Goal: Task Accomplishment & Management: Use online tool/utility

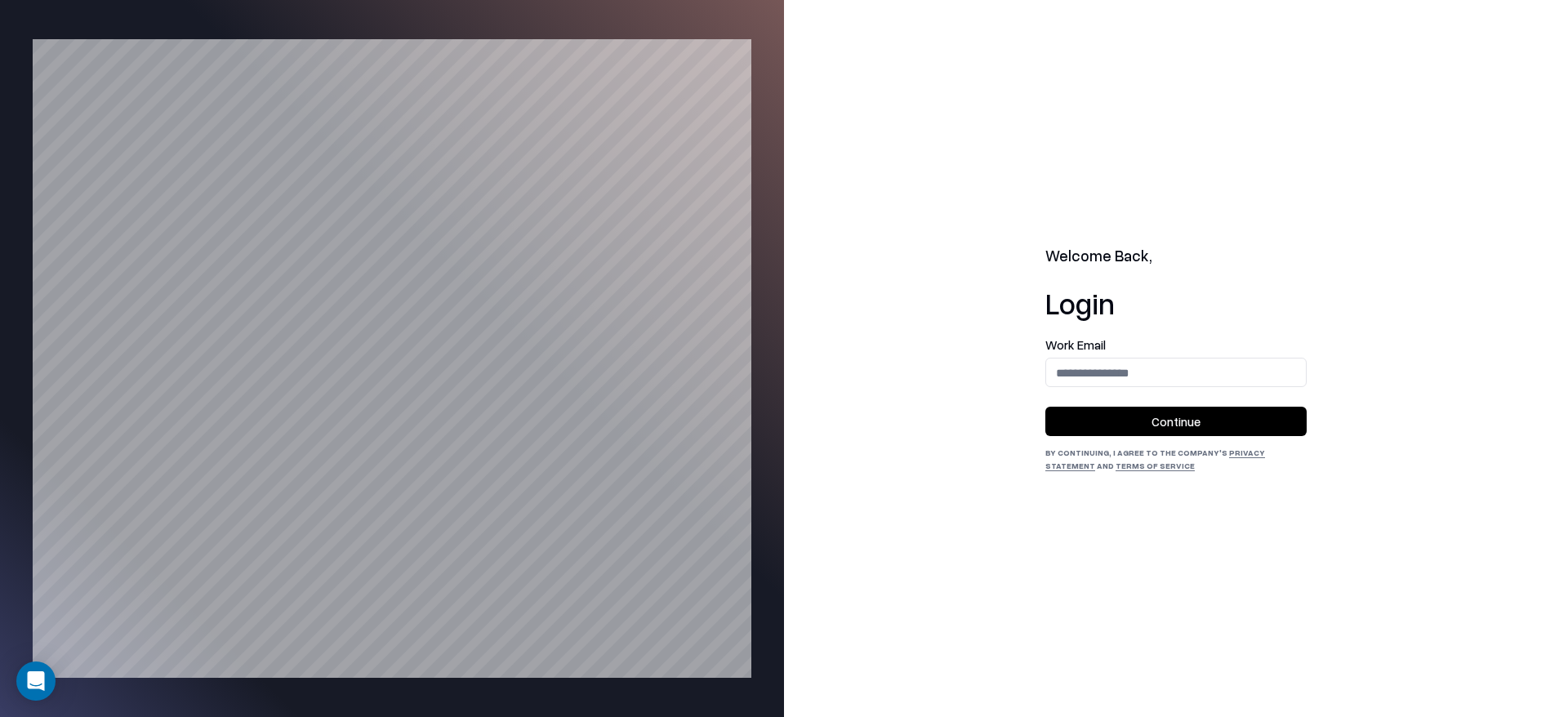
click at [1130, 339] on label "Work Email" at bounding box center [1176, 345] width 261 height 13
click at [1137, 365] on input "email" at bounding box center [1176, 373] width 260 height 30
type input "**********"
click at [1167, 420] on button "Continue" at bounding box center [1176, 421] width 261 height 30
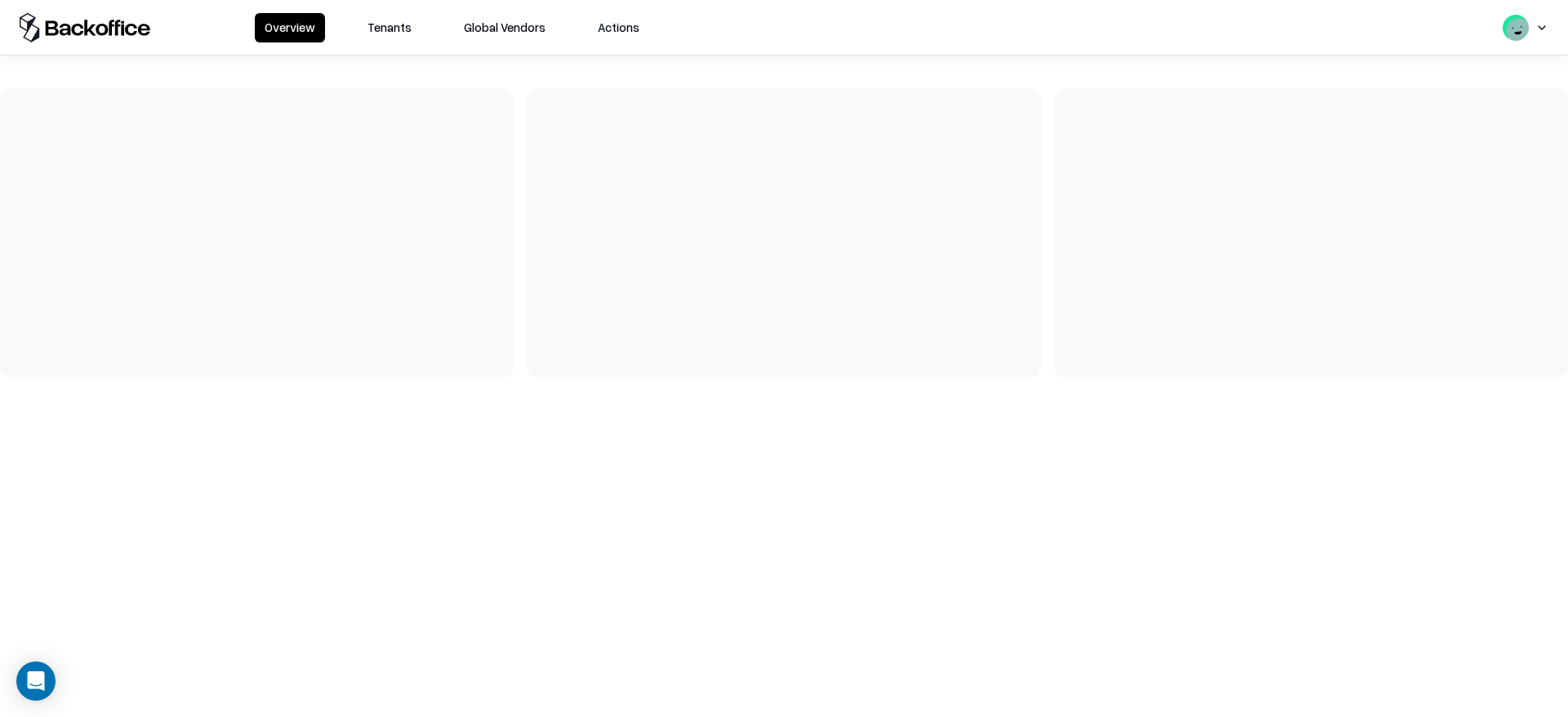
click at [390, 38] on button "Tenants" at bounding box center [390, 27] width 63 height 30
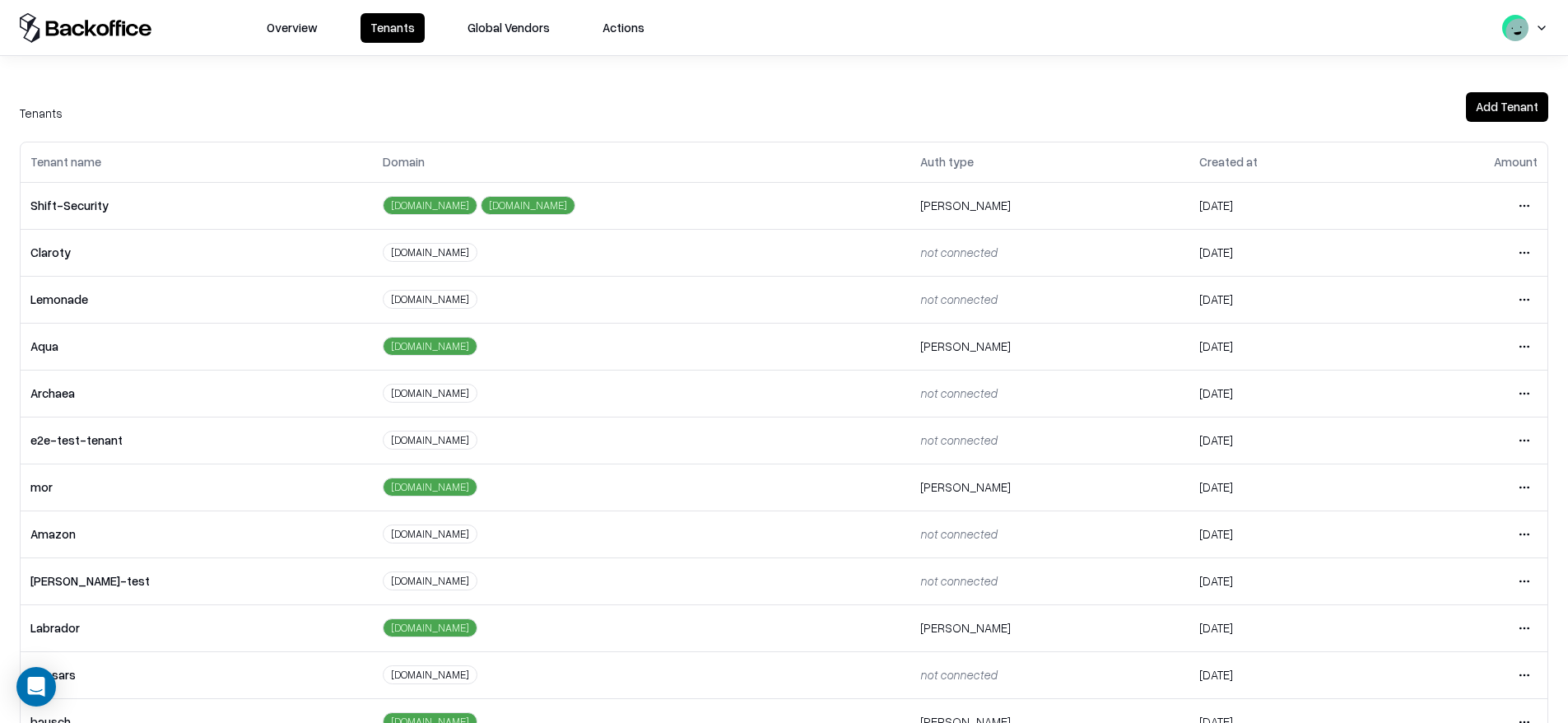
scroll to position [277, 0]
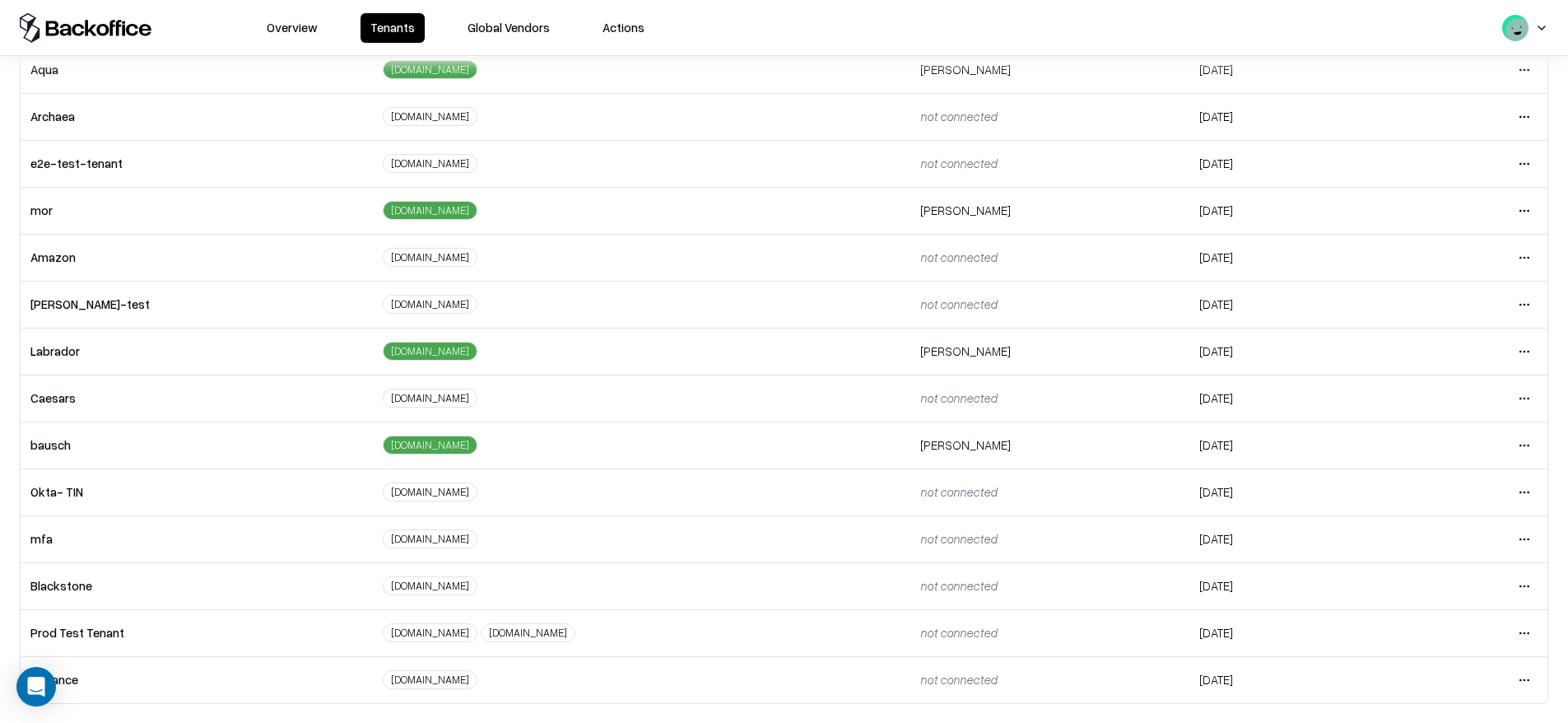
click at [1511, 448] on html "Overview Tenants Global Vendors Actions Tenants Add Tenant Tenant name Domain A…" at bounding box center [784, 361] width 1568 height 723
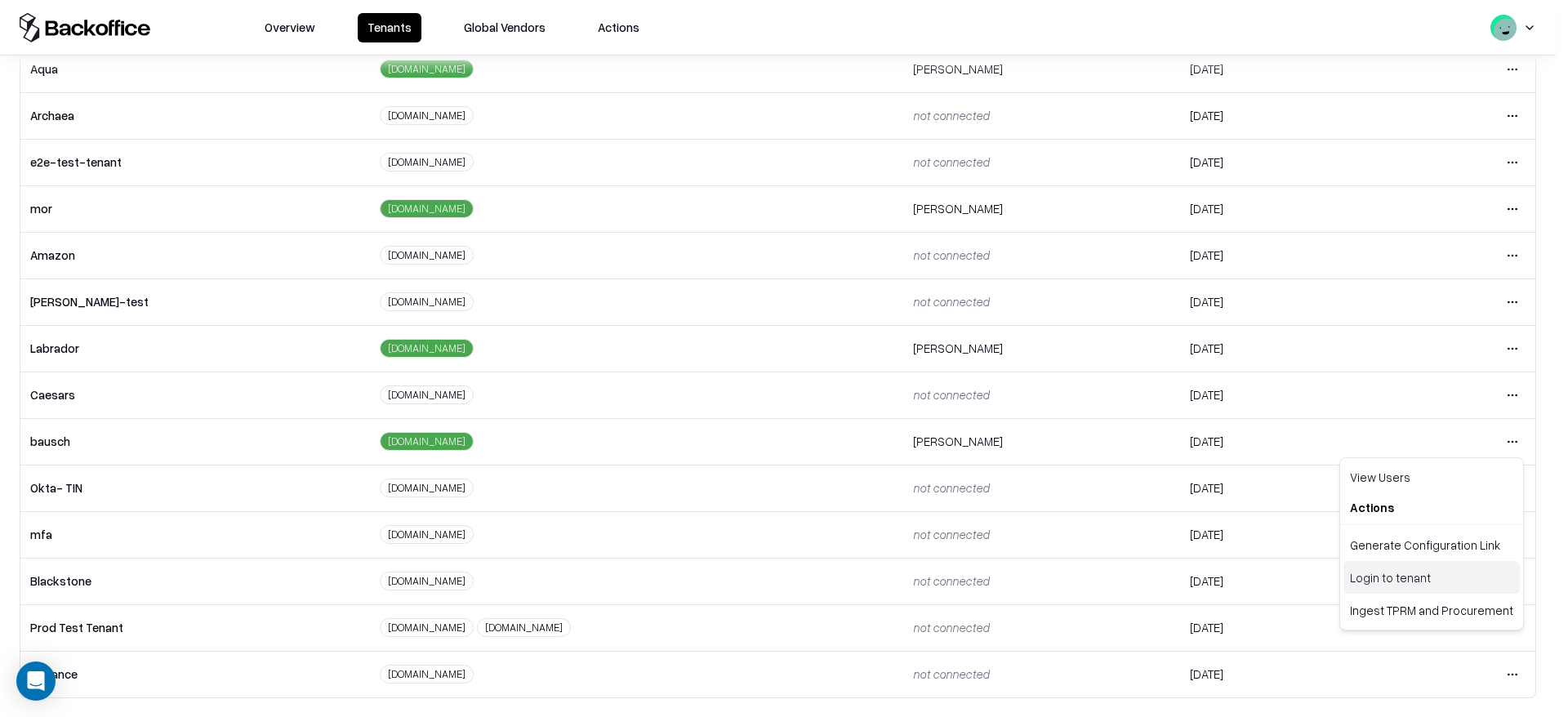
click at [1393, 585] on div "Login to tenant" at bounding box center [1431, 578] width 176 height 33
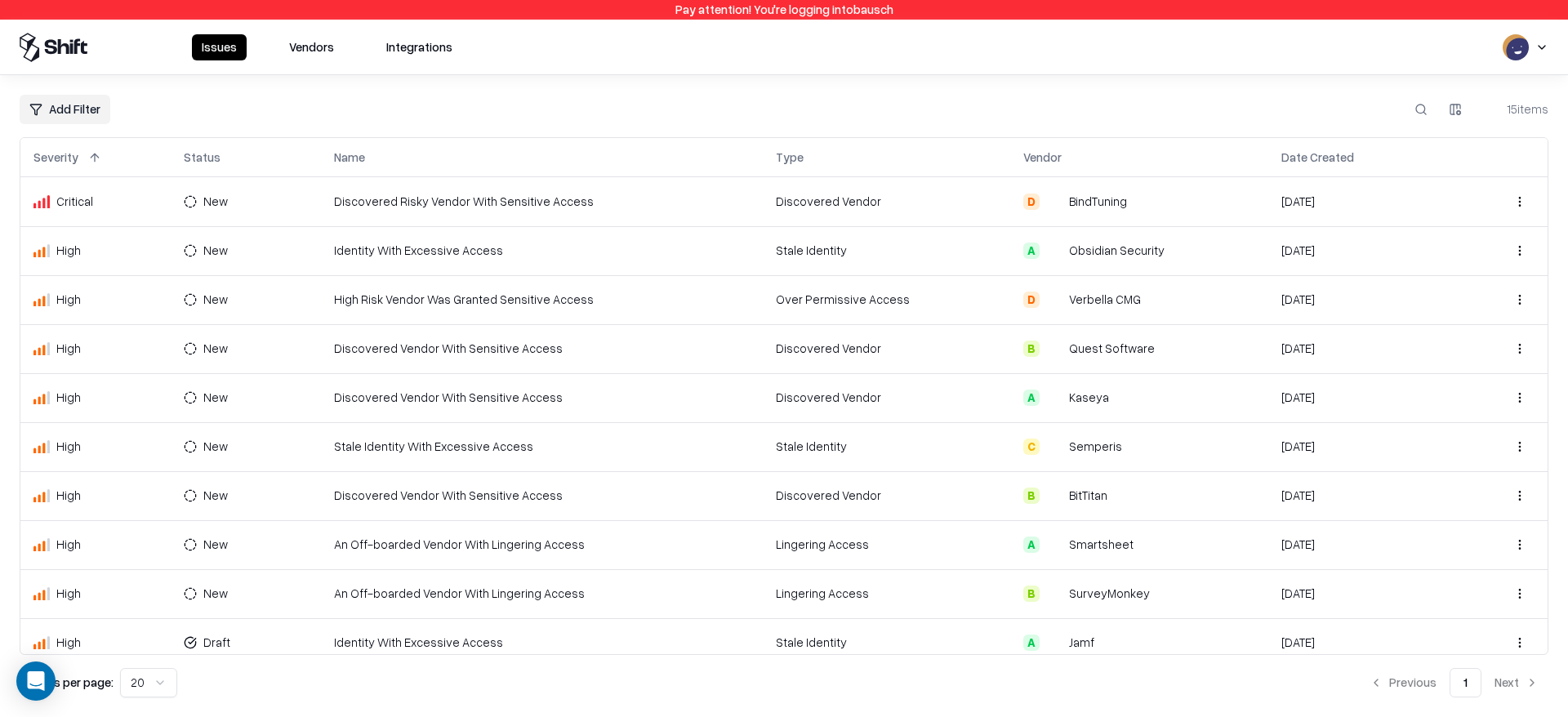
click at [106, 116] on html "Pay attention! You're logging into bausch Issues Vendors Integrations Add Filte…" at bounding box center [784, 358] width 1568 height 717
click at [80, 251] on div "Vendor" at bounding box center [76, 248] width 106 height 27
type input "*******"
type input "***"
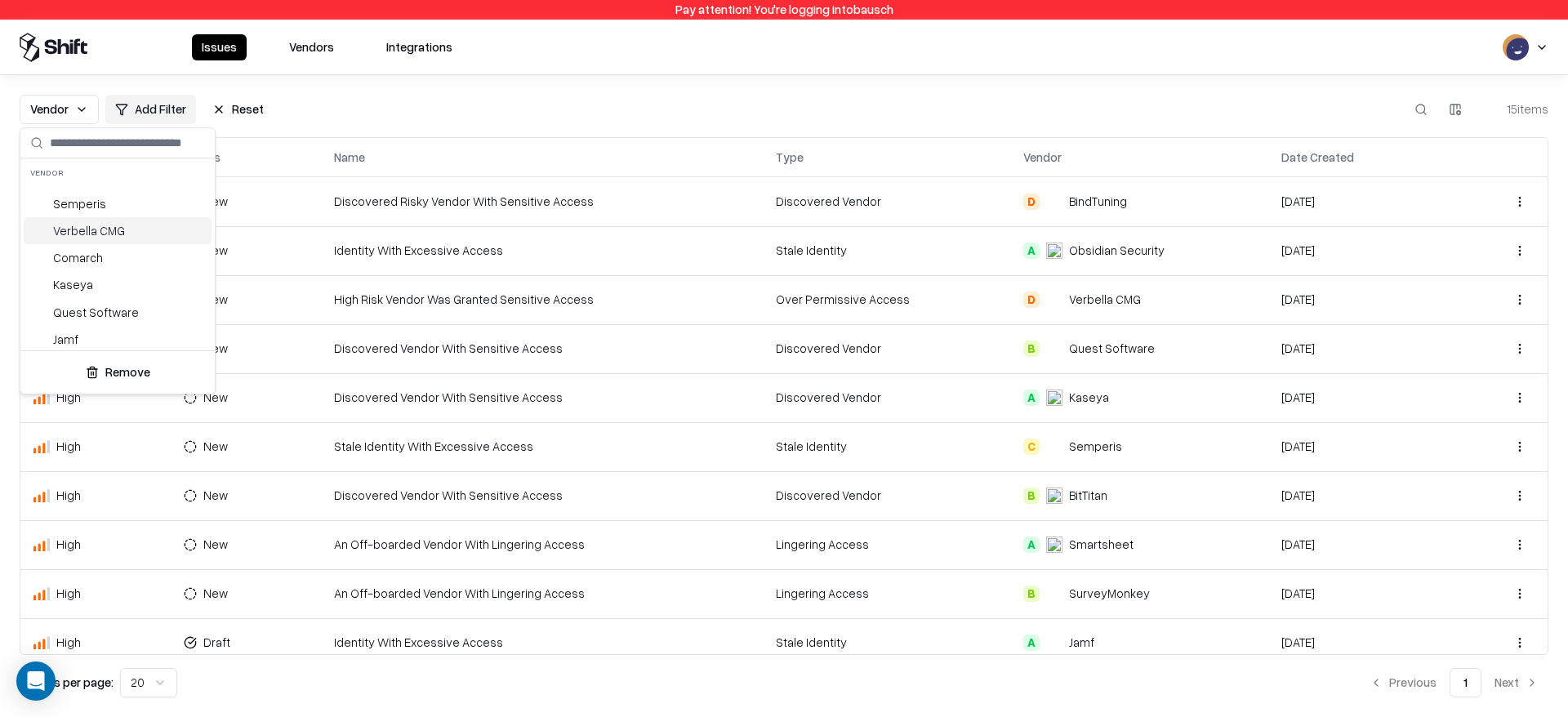
click at [373, 106] on html "Pay attention! You're logging into bausch Issues Vendors Integrations Vendor Ad…" at bounding box center [784, 358] width 1568 height 717
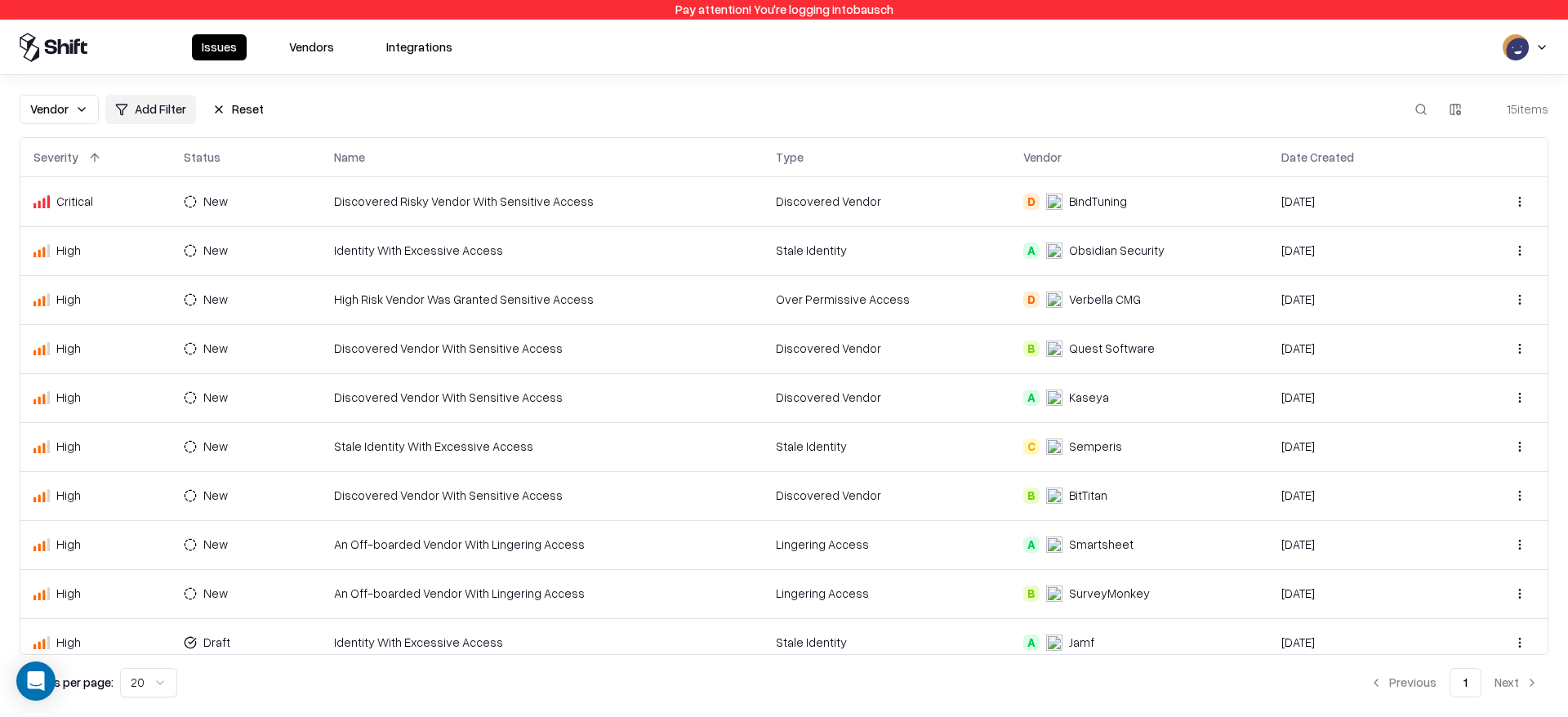
click at [53, 101] on span "Vendor" at bounding box center [49, 108] width 38 height 17
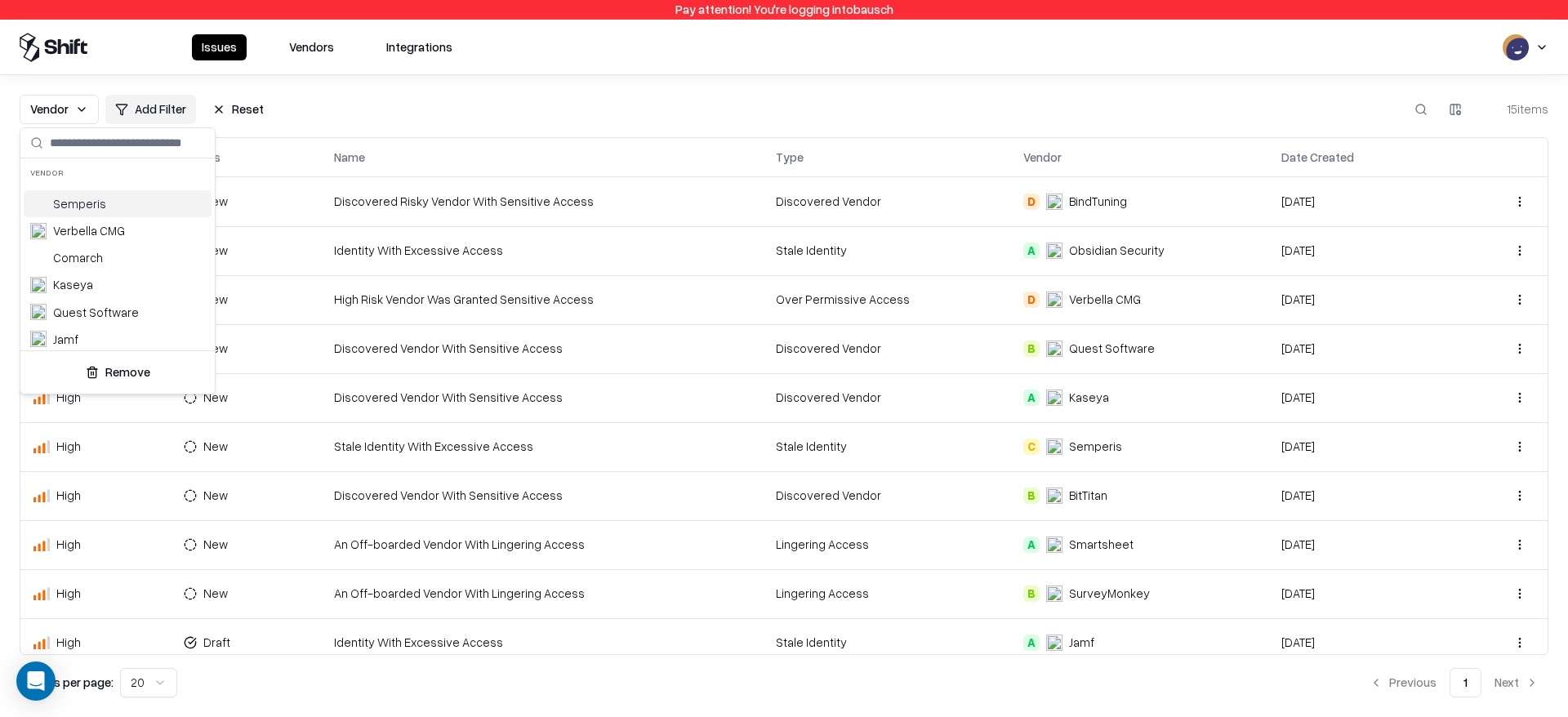
click at [46, 95] on html "Pay attention! You're logging into bausch Issues Vendors Integrations Vendor Ad…" at bounding box center [784, 358] width 1568 height 717
click at [61, 108] on span "Vendor" at bounding box center [49, 108] width 38 height 17
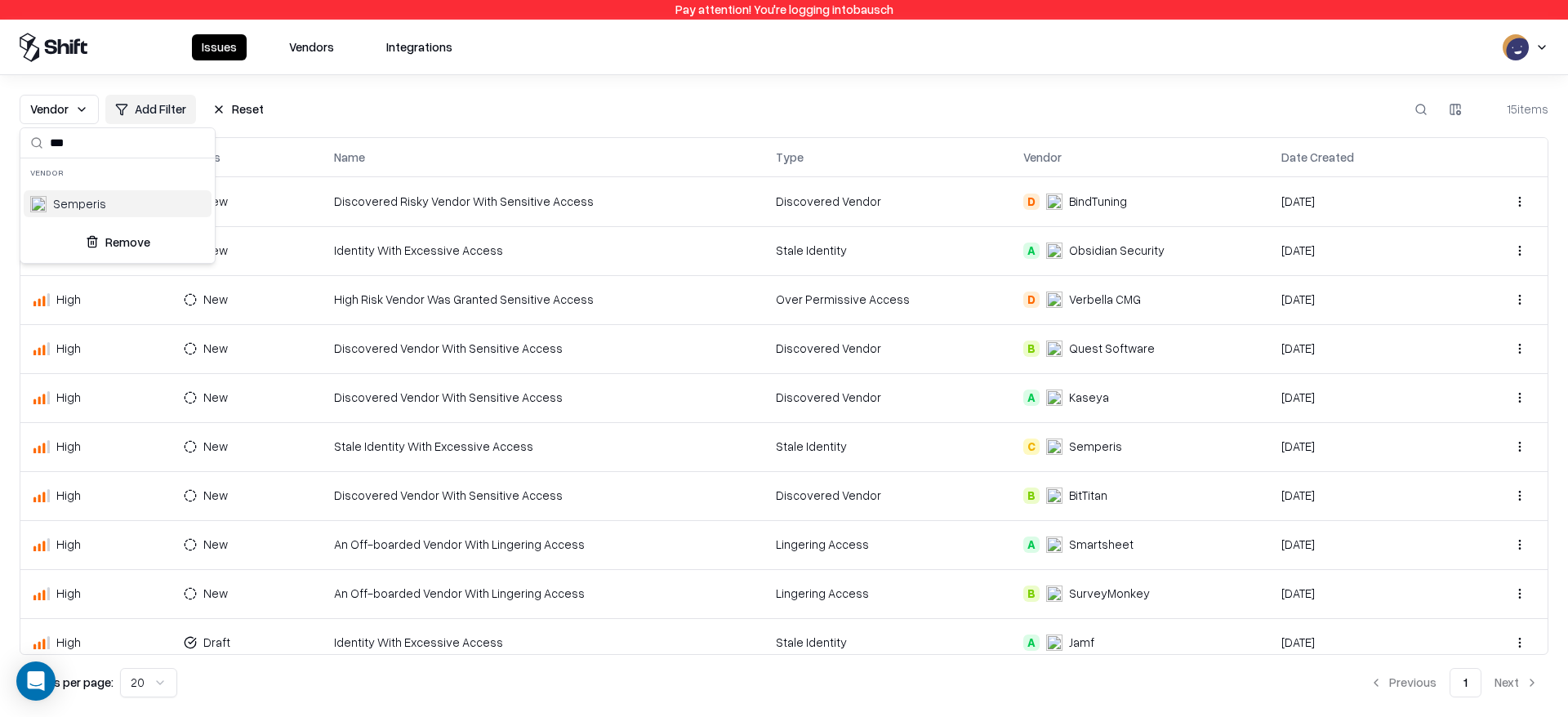
type input "****"
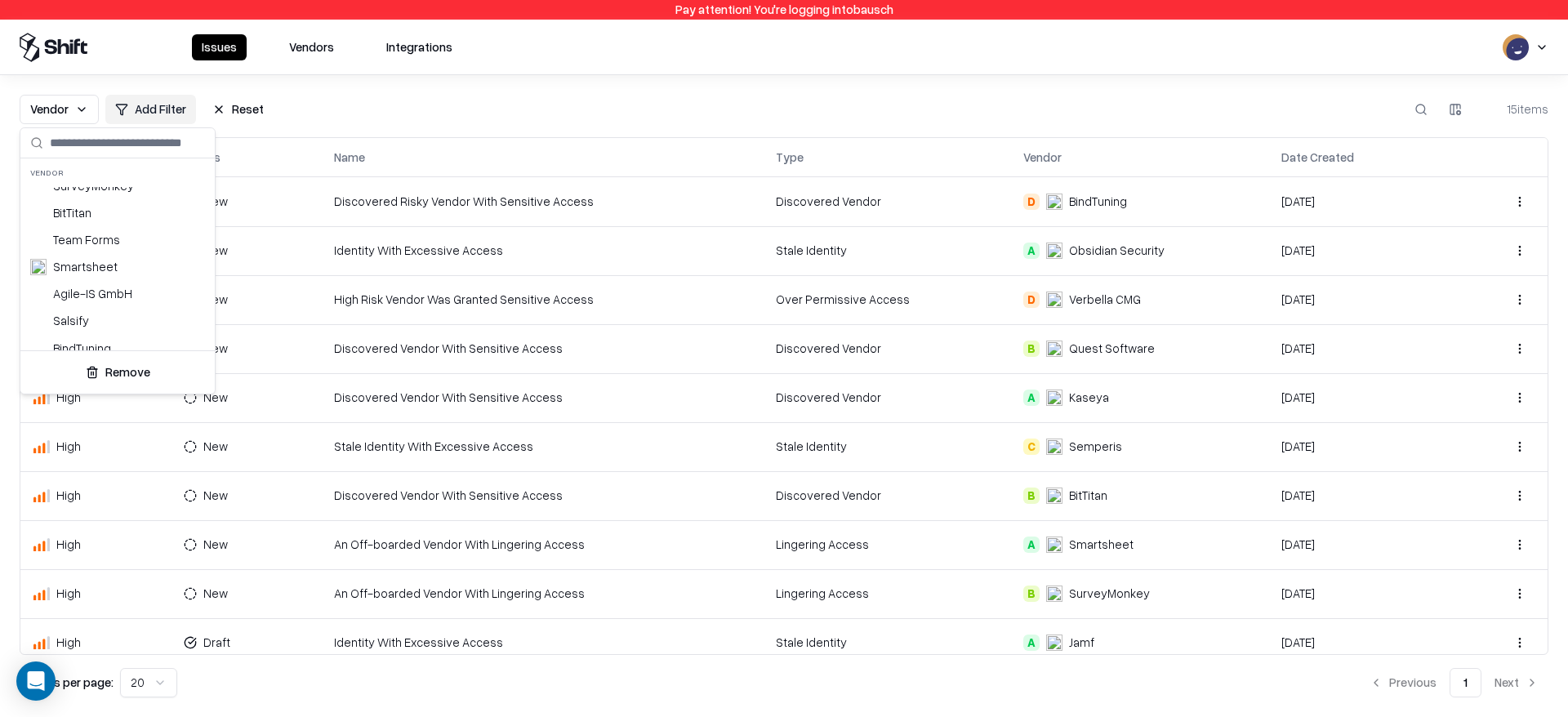
scroll to position [250, 0]
click at [335, 141] on html "Pay attention! You're logging into bausch Issues Vendors Integrations Vendor Ad…" at bounding box center [784, 358] width 1568 height 717
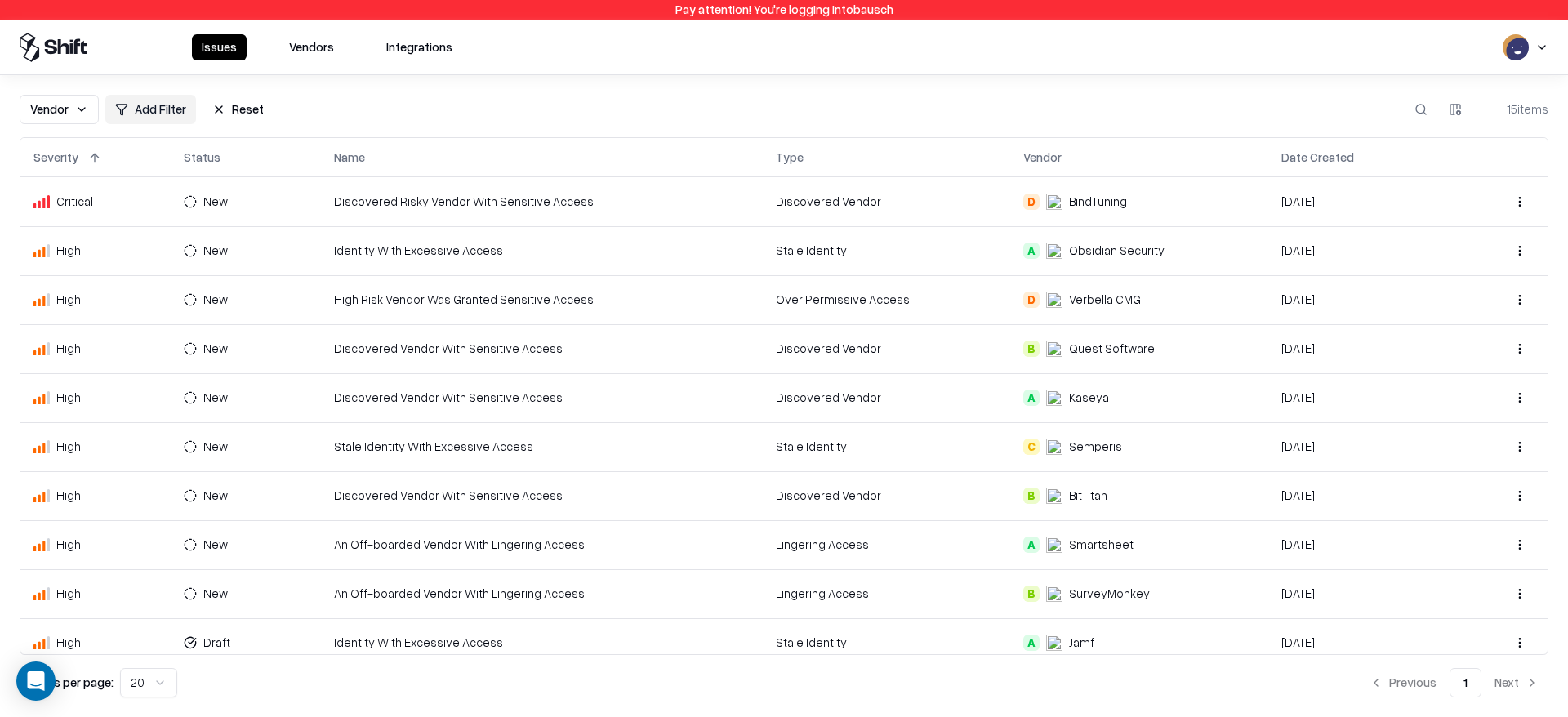
click at [310, 63] on div "Issues Vendors Integrations" at bounding box center [784, 47] width 1568 height 55
click at [310, 46] on button "Vendors" at bounding box center [311, 47] width 64 height 26
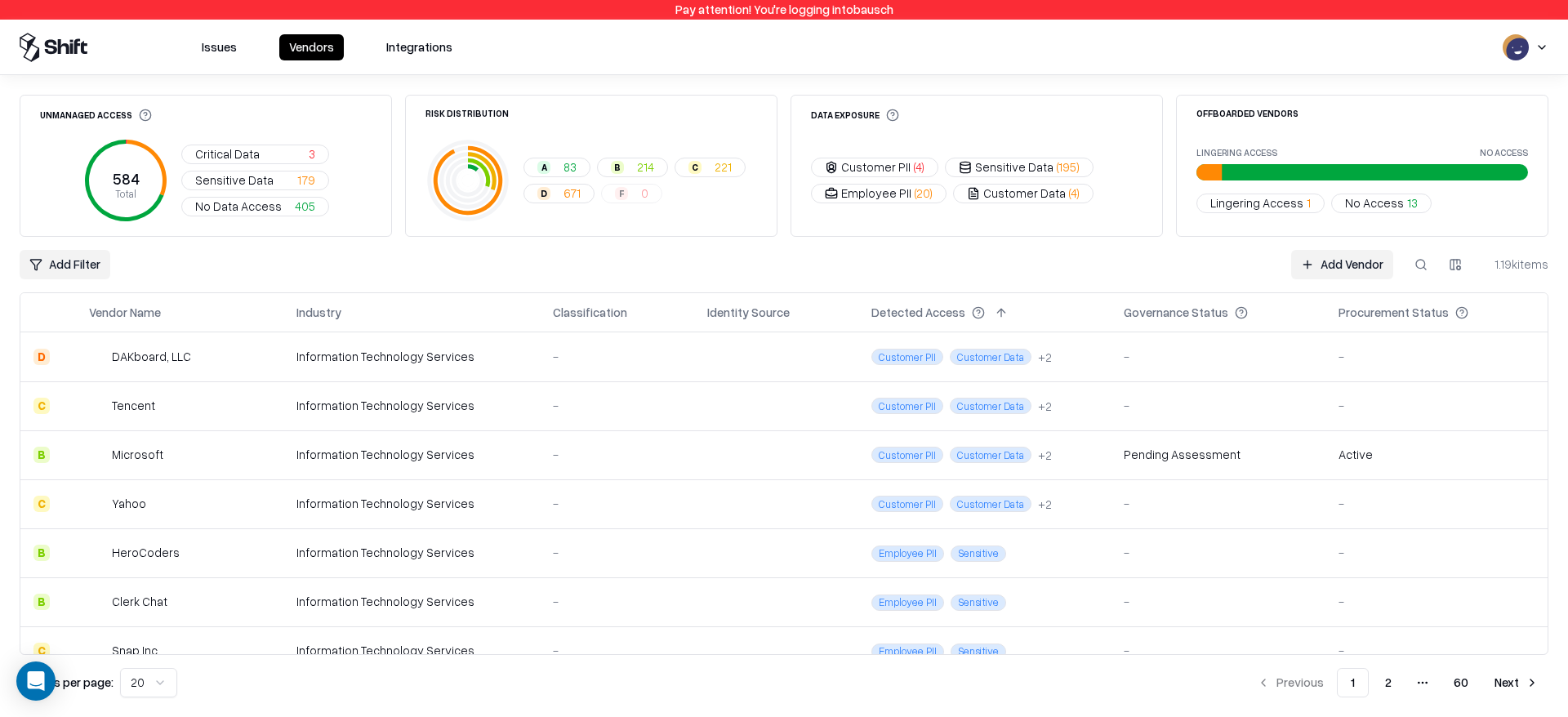
click at [99, 269] on html "Pay attention! You're logging into bausch Issues Vendors Integrations Unmanaged…" at bounding box center [784, 358] width 1568 height 717
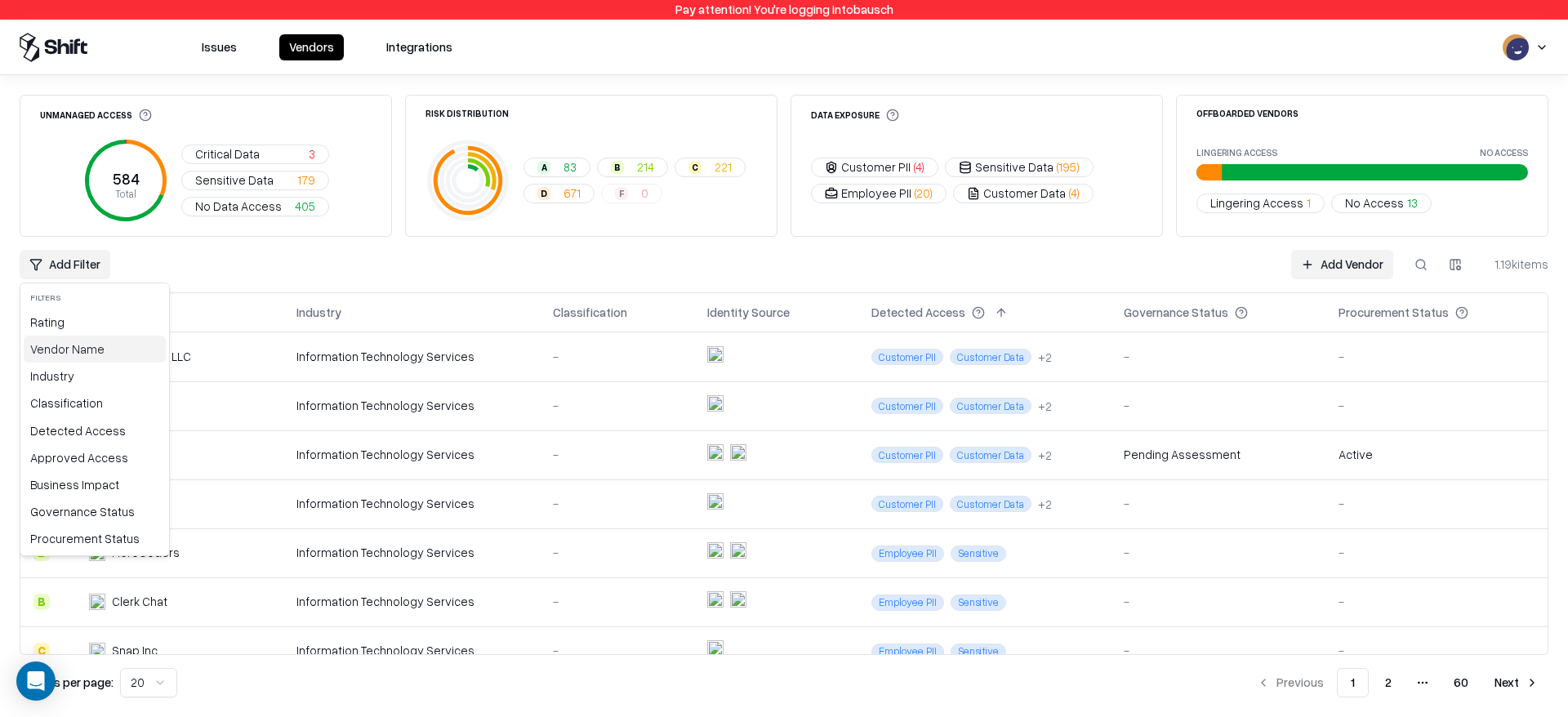
click at [80, 344] on div "Vendor Name" at bounding box center [94, 349] width 142 height 27
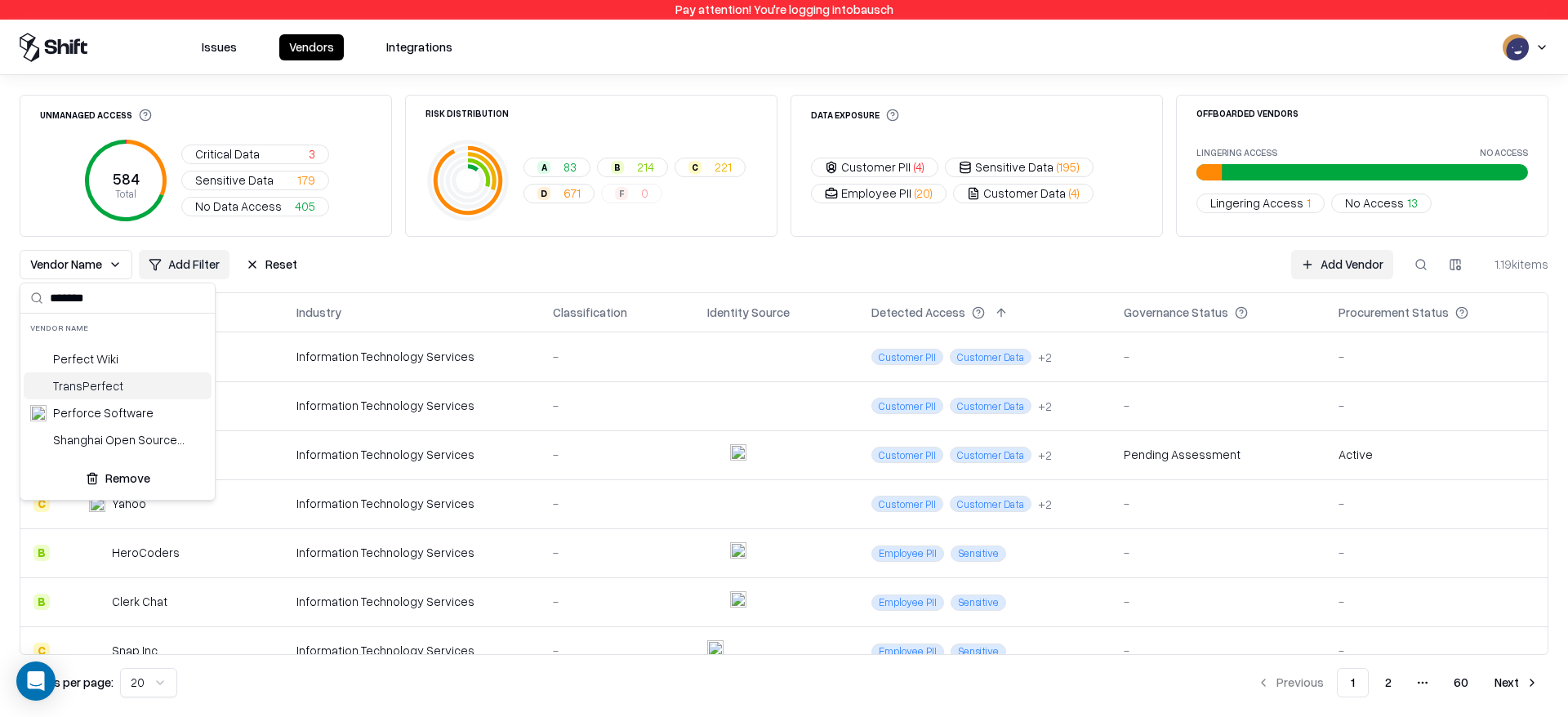
type input "*******"
click at [106, 368] on div "Perfect Wiki" at bounding box center [118, 359] width 188 height 27
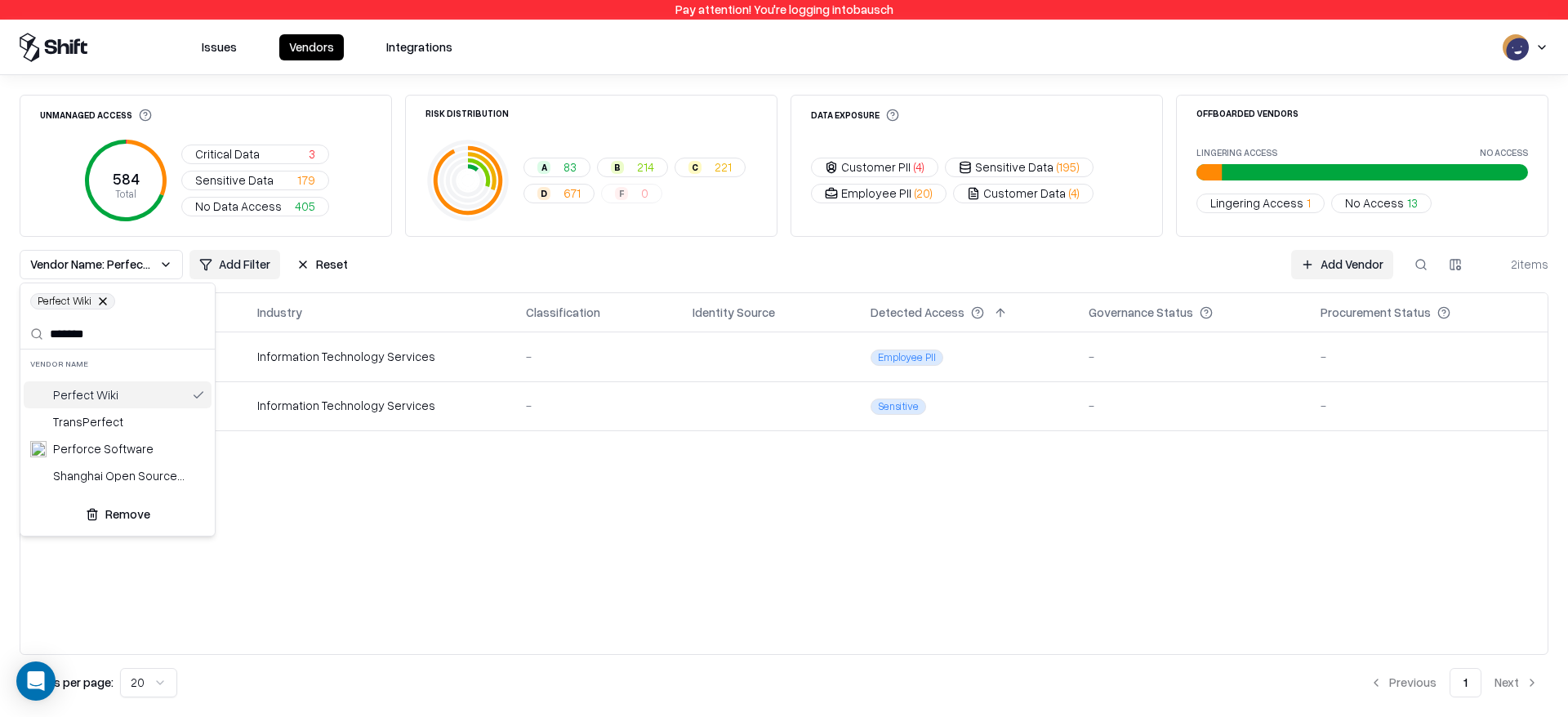
click at [577, 525] on html "Pay attention! You're logging into bausch Issues Vendors Integrations Unmanaged…" at bounding box center [784, 358] width 1568 height 717
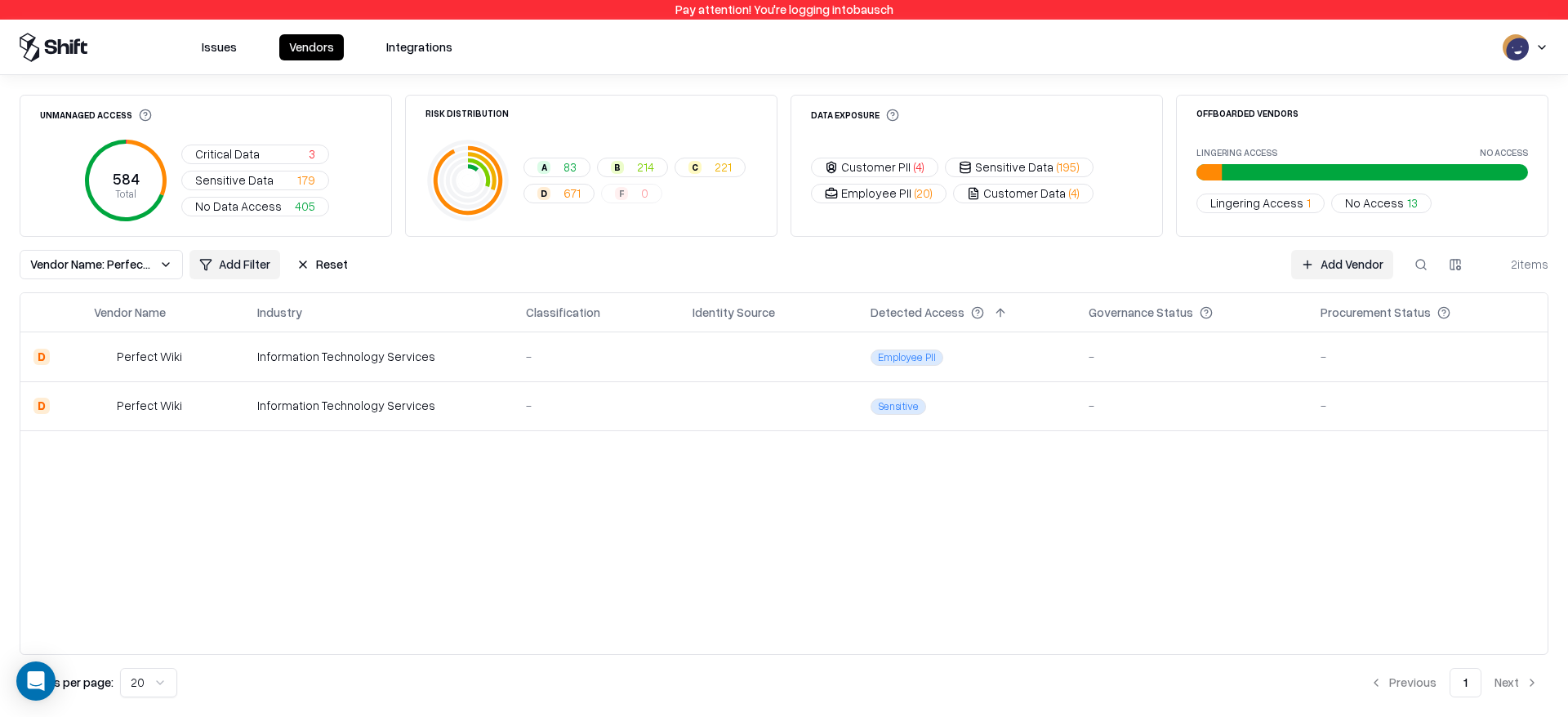
click at [185, 349] on div "Perfect Wiki" at bounding box center [163, 356] width 137 height 17
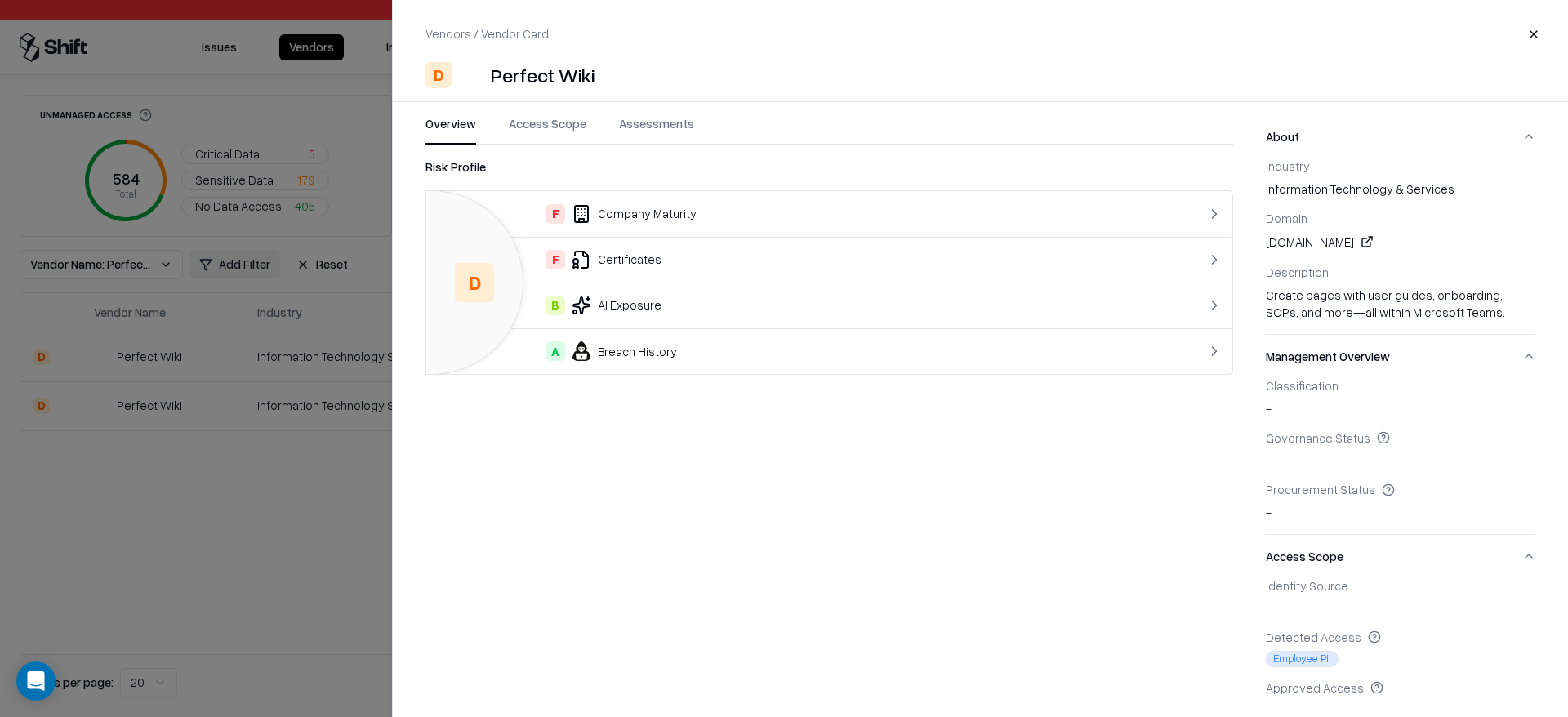
click at [179, 412] on div at bounding box center [784, 358] width 1568 height 717
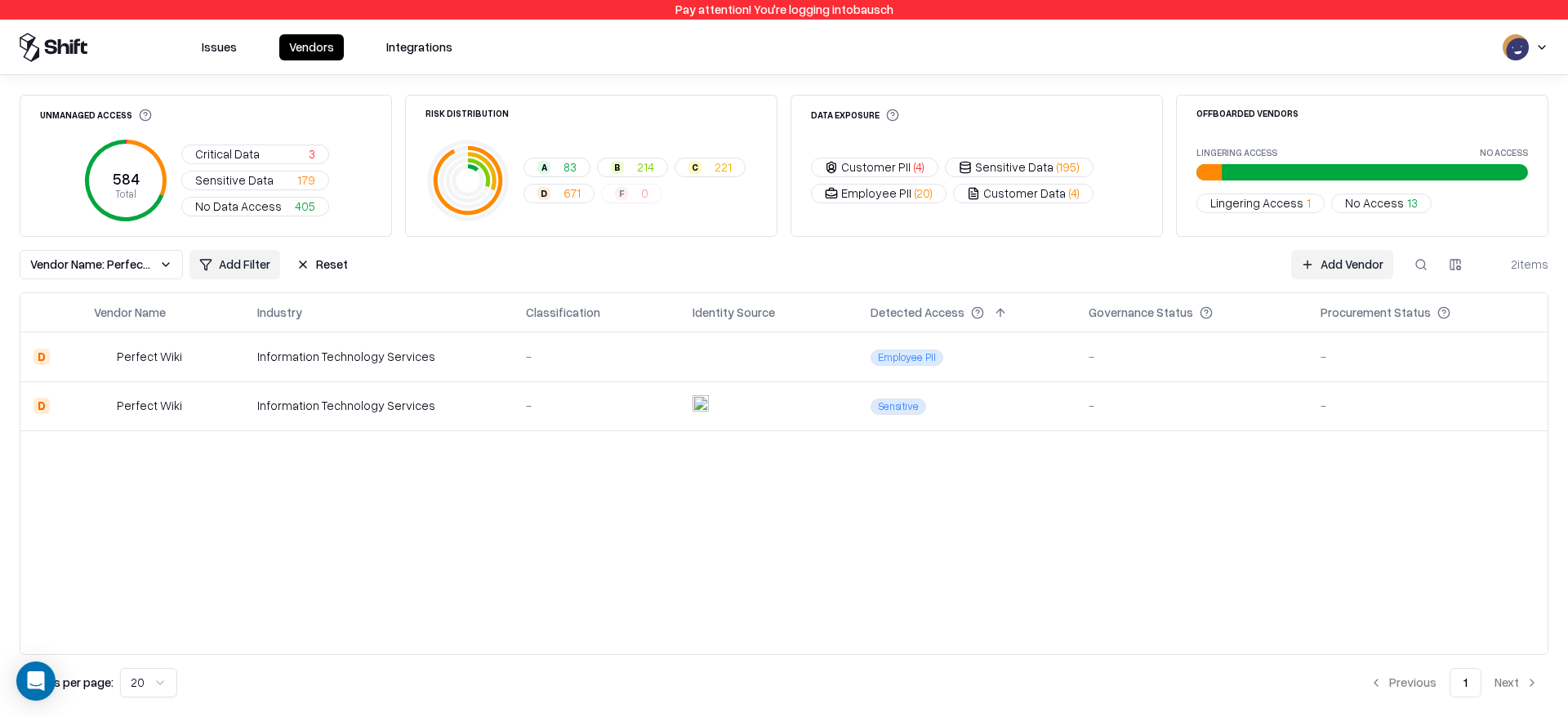
click at [179, 412] on div "Perfect Wiki" at bounding box center [149, 405] width 65 height 17
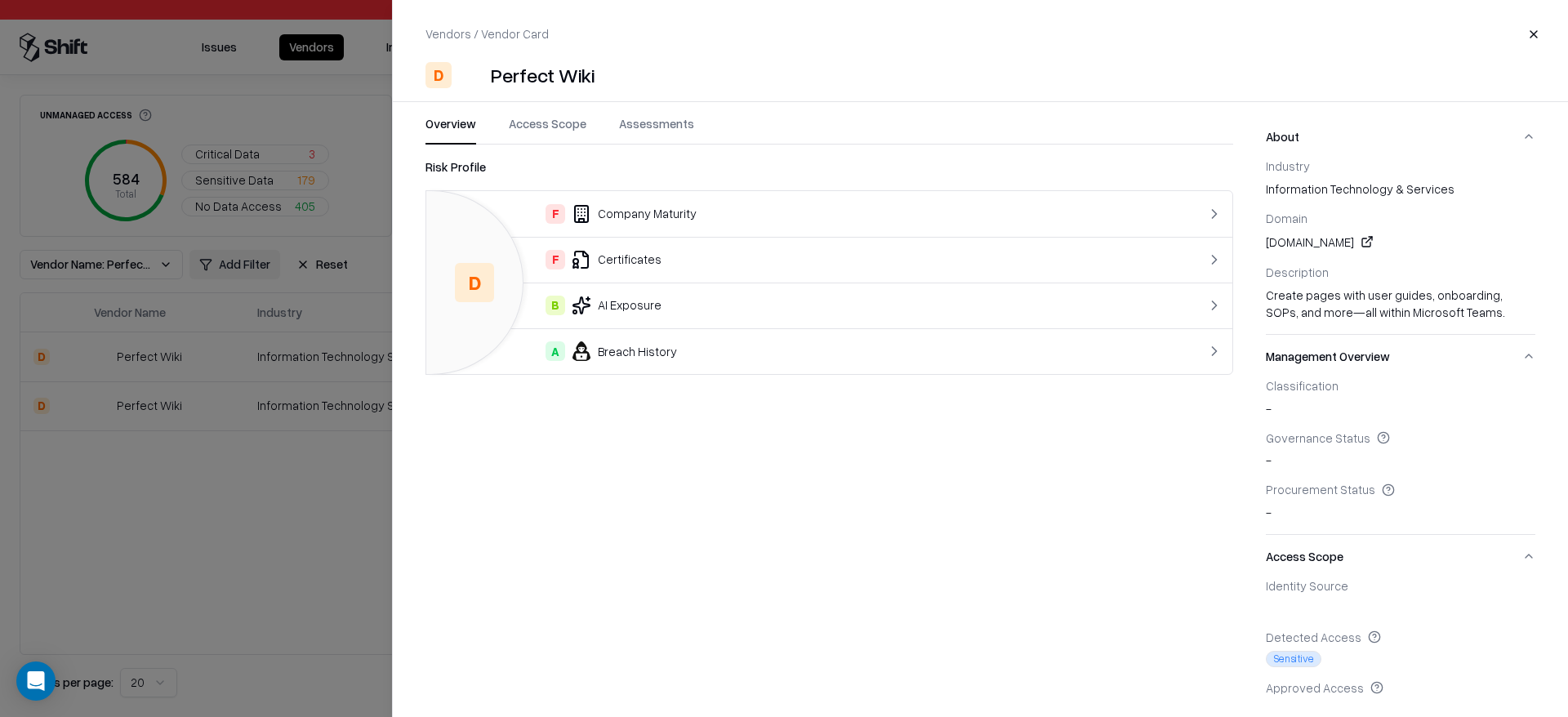
click at [1377, 240] on link at bounding box center [1367, 242] width 20 height 20
